Goal: Check status: Check status

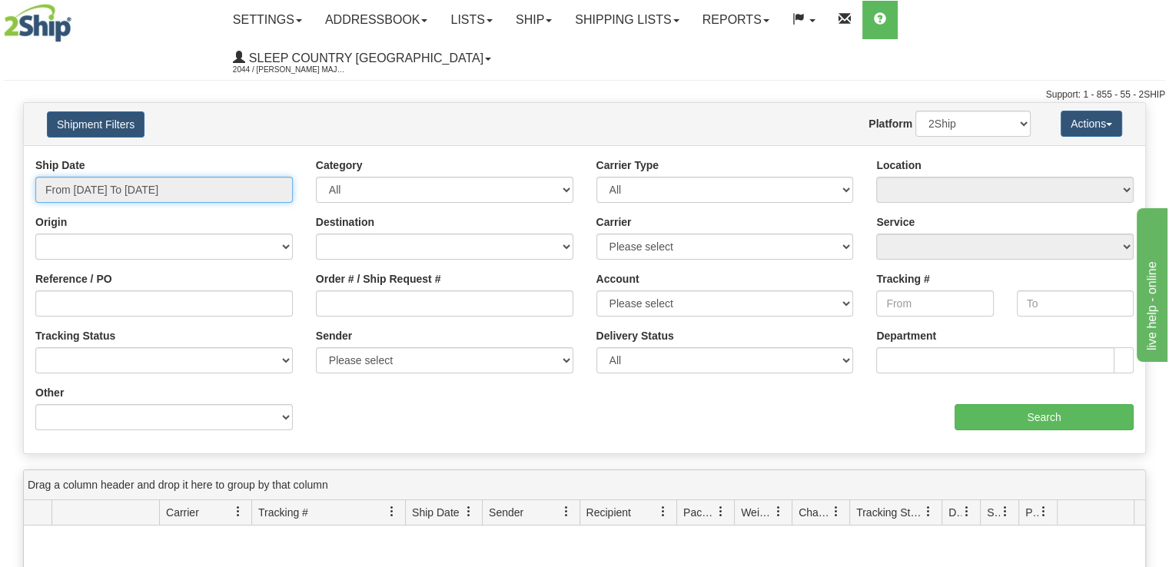
click at [234, 177] on input "From [DATE] To [DATE]" at bounding box center [163, 190] width 257 height 26
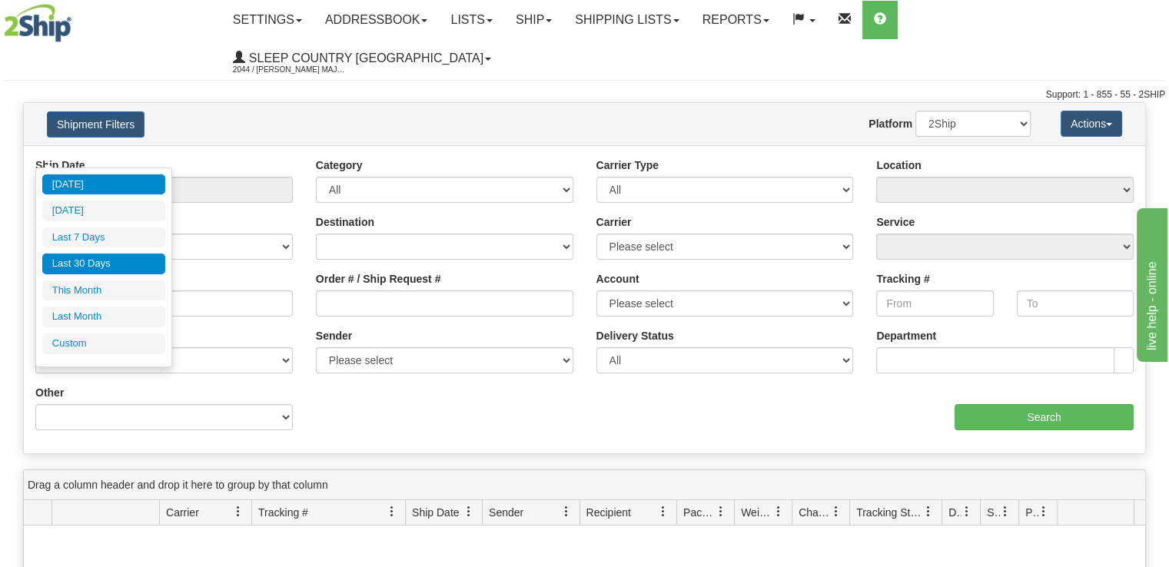
click at [123, 268] on li "Last 30 Days" at bounding box center [103, 264] width 123 height 21
type input "From [DATE] To [DATE]"
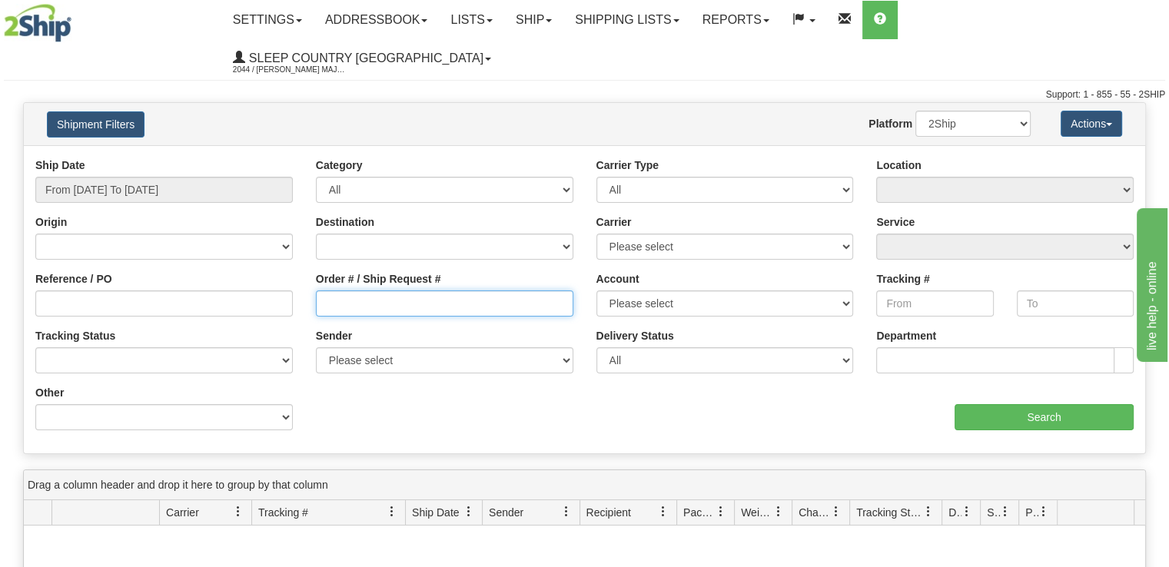
drag, startPoint x: 370, startPoint y: 267, endPoint x: 390, endPoint y: 263, distance: 21.1
click at [370, 290] on input "Order # / Ship Request #" at bounding box center [444, 303] width 257 height 26
paste input "9000I144649"
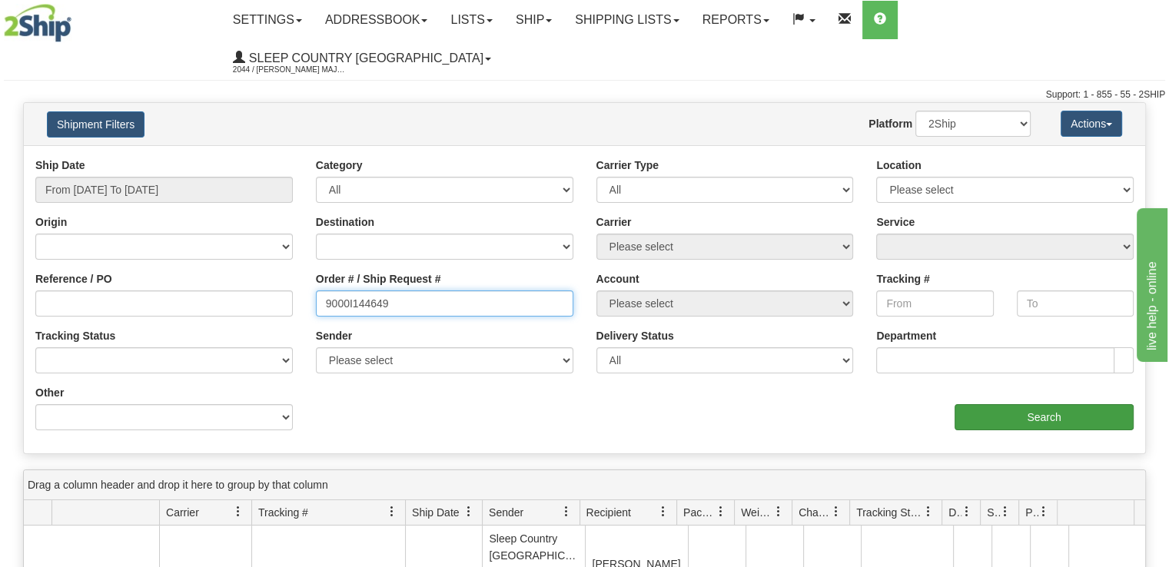
type input "9000I144649"
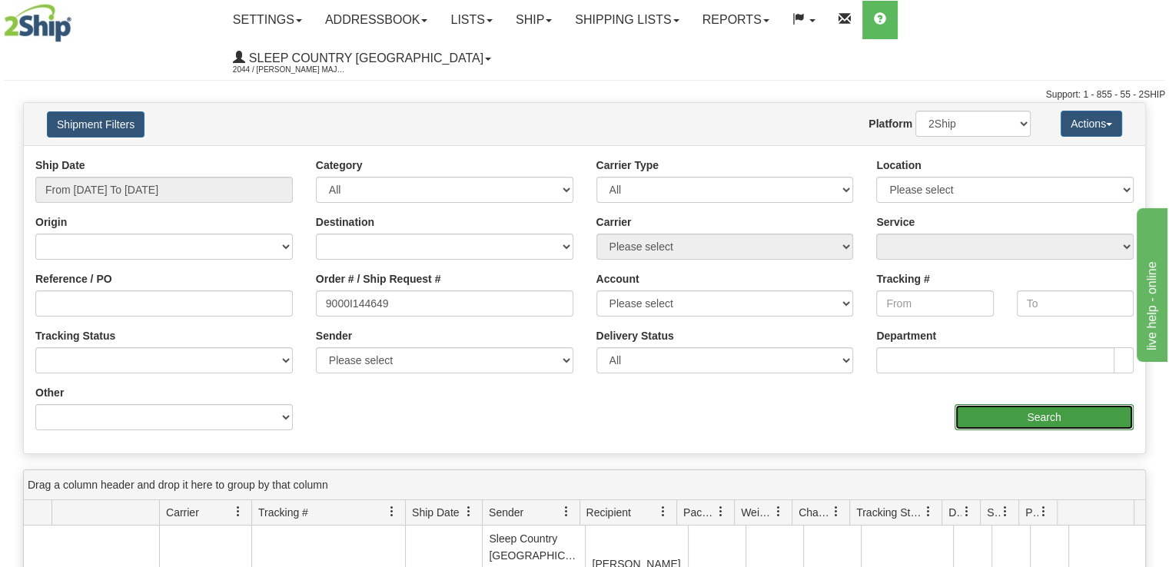
click at [1000, 404] on input "Search" at bounding box center [1043, 417] width 179 height 26
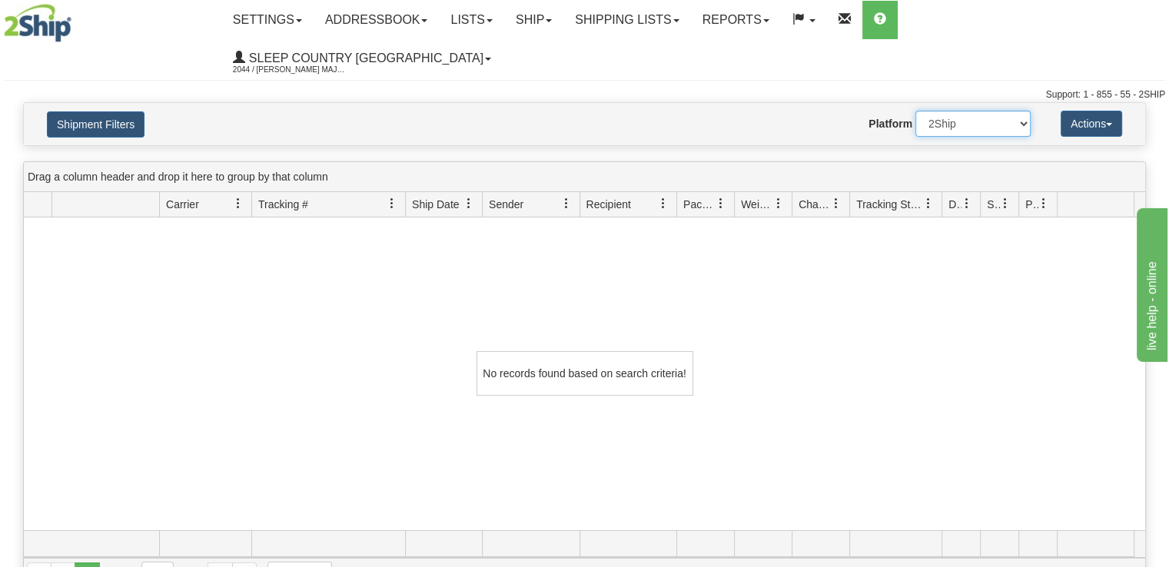
drag, startPoint x: 999, startPoint y: 86, endPoint x: 990, endPoint y: 94, distance: 12.0
click at [999, 111] on select "2Ship Imported" at bounding box center [972, 124] width 115 height 26
select select "1"
click at [915, 111] on select "2Ship Imported" at bounding box center [972, 124] width 115 height 26
